Goal: Transaction & Acquisition: Purchase product/service

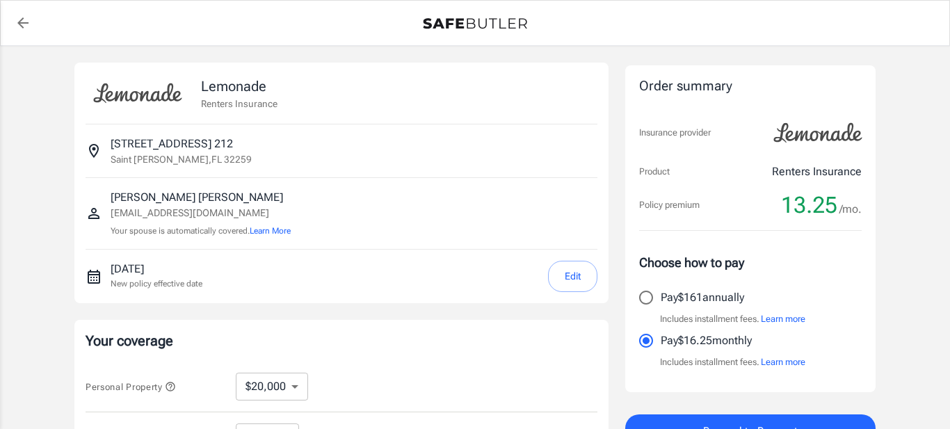
select select "20000"
select select "500"
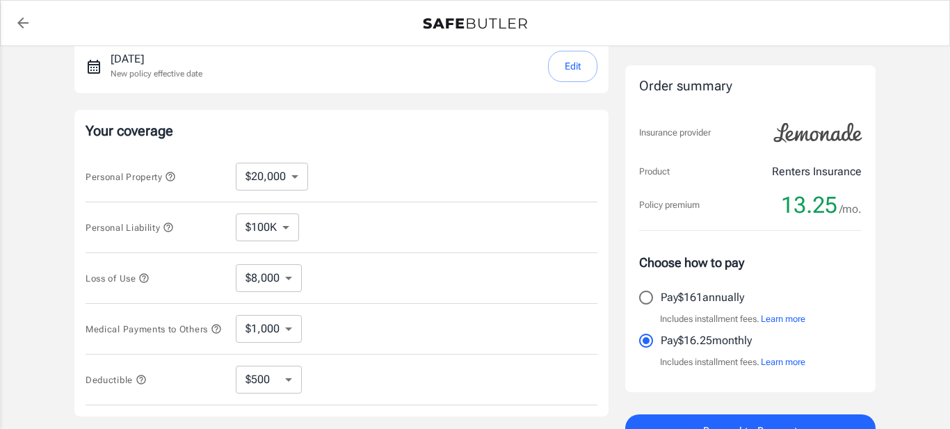
scroll to position [209, 0]
click at [296, 176] on select "$10,000 $20,000 $30,000 $40,000 $50,000 $100K" at bounding box center [272, 178] width 72 height 28
select select "10000"
select select "4000"
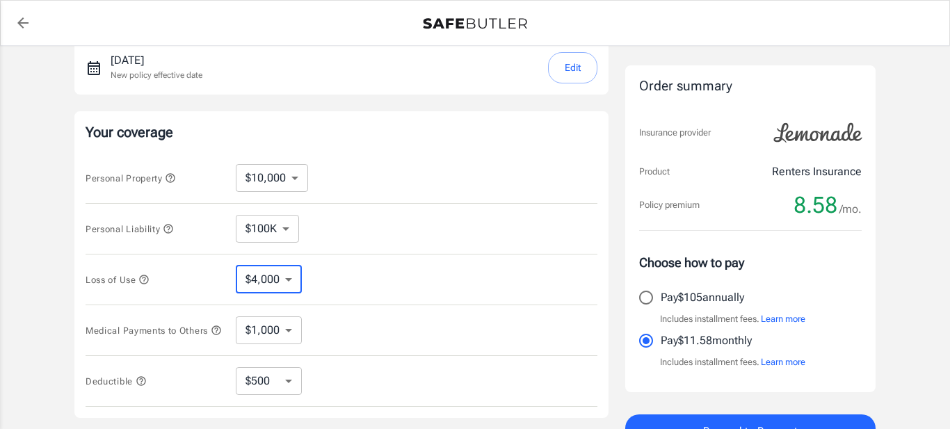
click at [290, 275] on select "$4,000" at bounding box center [269, 280] width 66 height 28
click at [286, 333] on select "$1,000 $2,000 $3,000 $4,000 $5,000" at bounding box center [269, 330] width 66 height 28
click at [288, 389] on select "$250 $500 $1,000" at bounding box center [269, 381] width 66 height 28
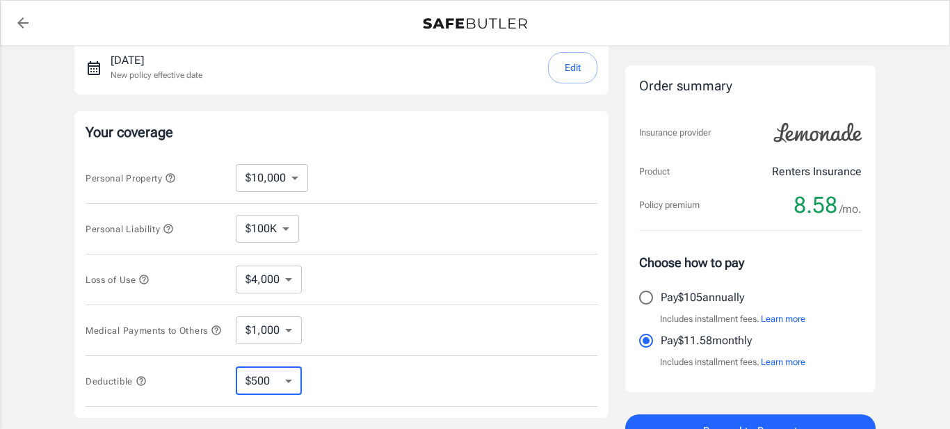
select select "1000"
click at [286, 332] on select "$1,000 $2,000 $3,000 $4,000 $5,000" at bounding box center [269, 330] width 66 height 28
click at [290, 387] on select "$250 $500 $1,000" at bounding box center [269, 381] width 66 height 28
select select "250"
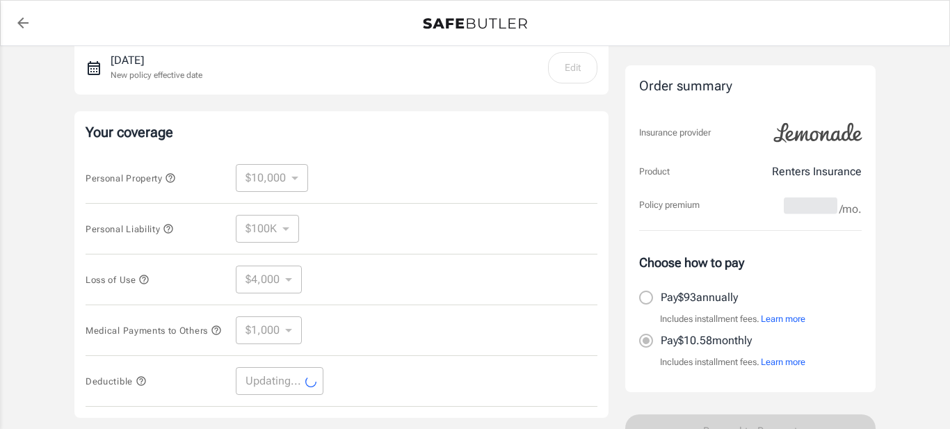
select select "250"
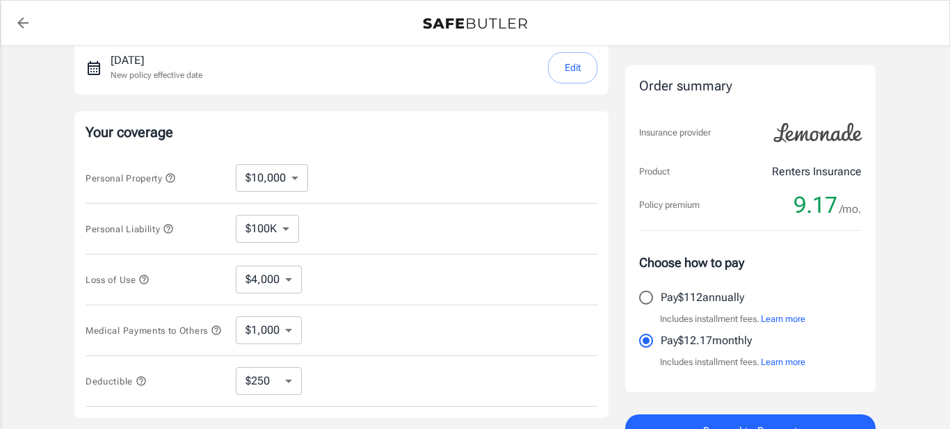
click at [647, 297] on input "Pay $112 annually" at bounding box center [645, 297] width 29 height 29
radio input "true"
click at [897, 291] on div "Lemonade Renters Insurance [STREET_ADDRESS][PERSON_NAME] [PERSON_NAME] [PERSON_…" at bounding box center [475, 207] width 950 height 740
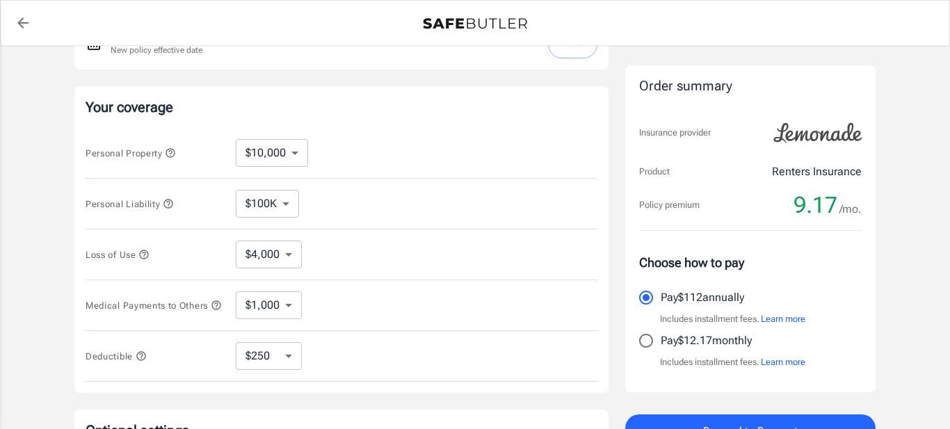
scroll to position [236, 0]
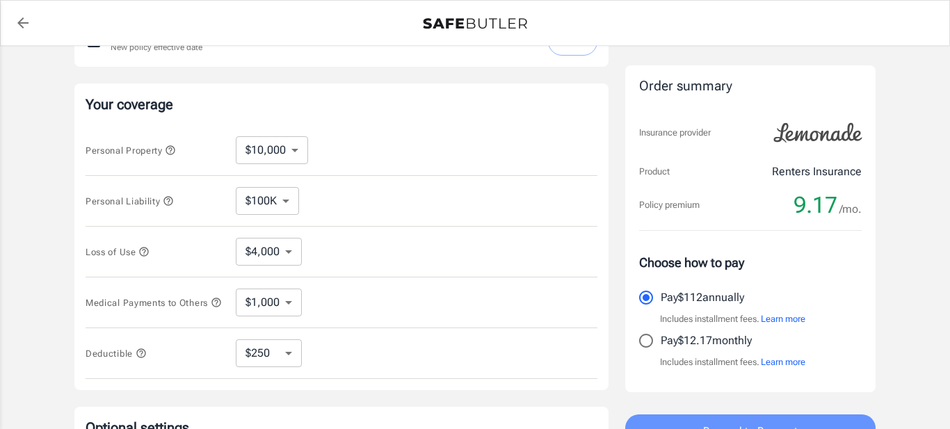
click at [770, 426] on span "Proceed to Payment" at bounding box center [750, 431] width 95 height 18
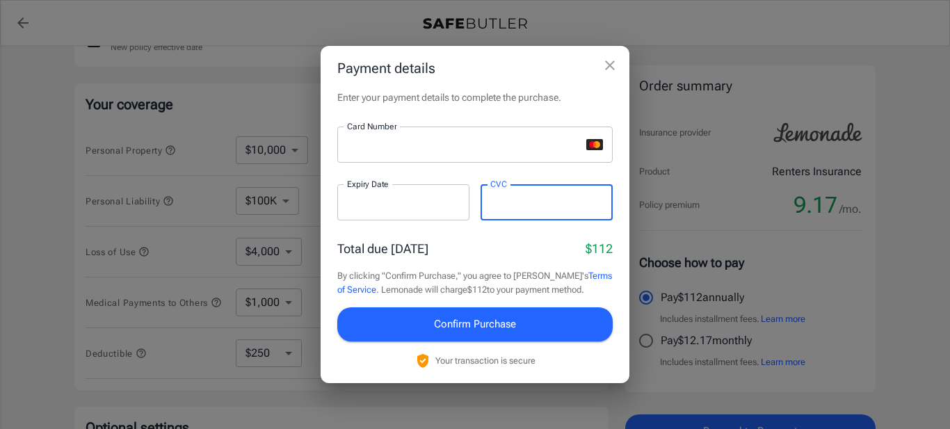
click at [493, 324] on span "Confirm Purchase" at bounding box center [475, 324] width 82 height 18
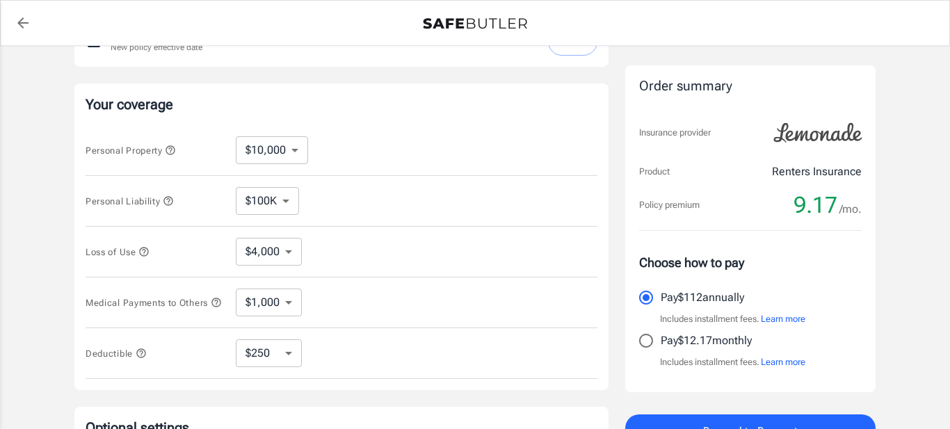
scroll to position [254, 0]
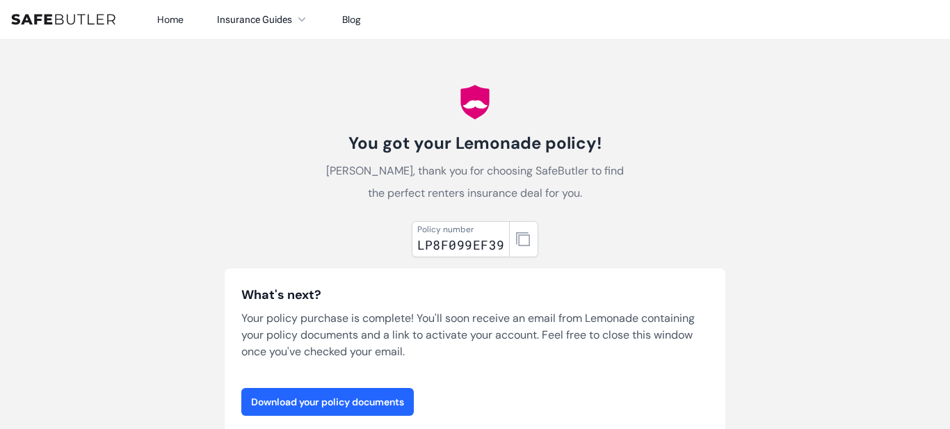
click at [320, 400] on link "Download your policy documents" at bounding box center [327, 402] width 172 height 28
